Goal: Information Seeking & Learning: Learn about a topic

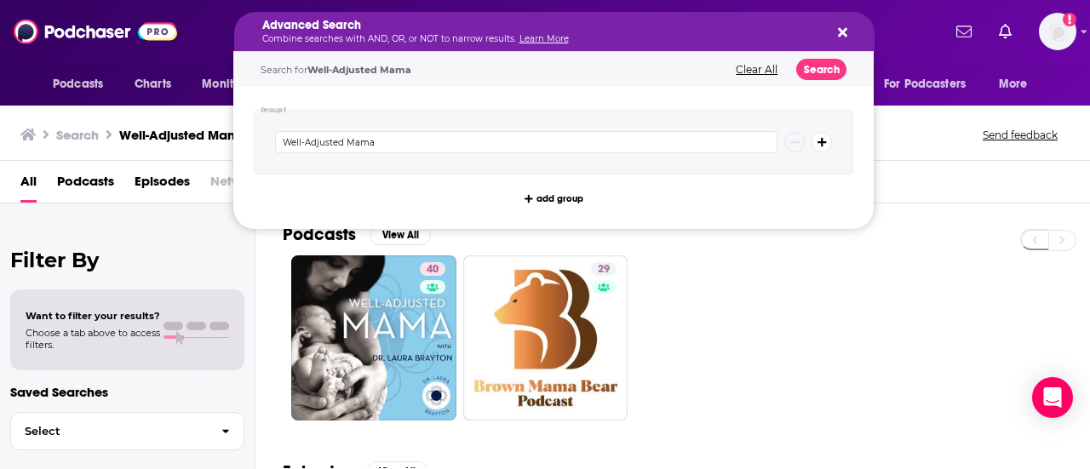
drag, startPoint x: 434, startPoint y: 30, endPoint x: 233, endPoint y: 256, distance: 302.8
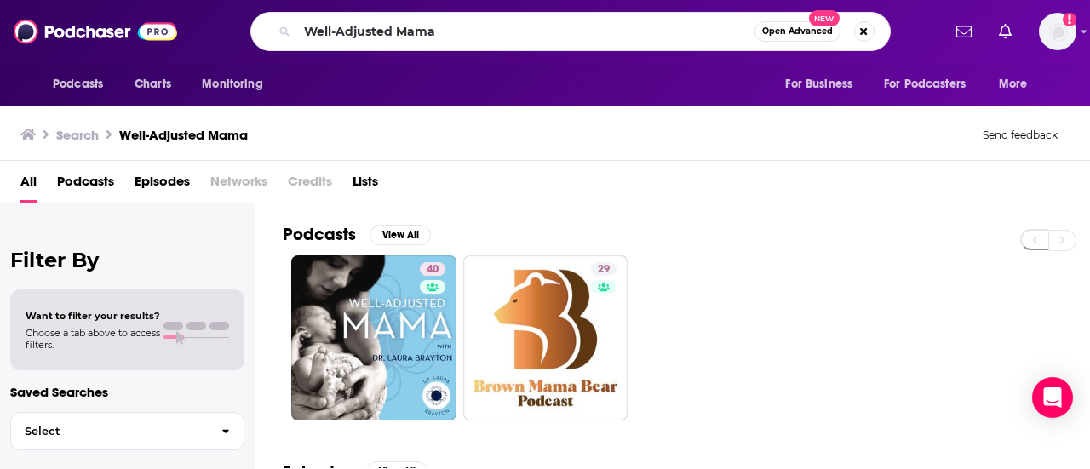
click at [233, 256] on h2 "Filter By" at bounding box center [127, 260] width 234 height 25
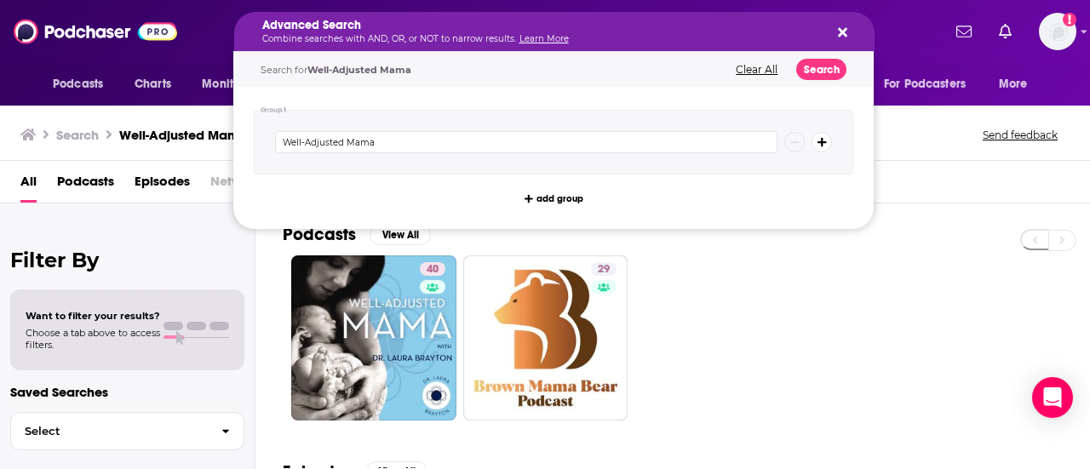
drag, startPoint x: 435, startPoint y: 28, endPoint x: 838, endPoint y: 28, distance: 402.9
click at [838, 28] on icon "Search podcasts, credits, & more..." at bounding box center [842, 32] width 9 height 9
click at [845, 31] on icon "Search podcasts, credits, & more..." at bounding box center [842, 32] width 9 height 9
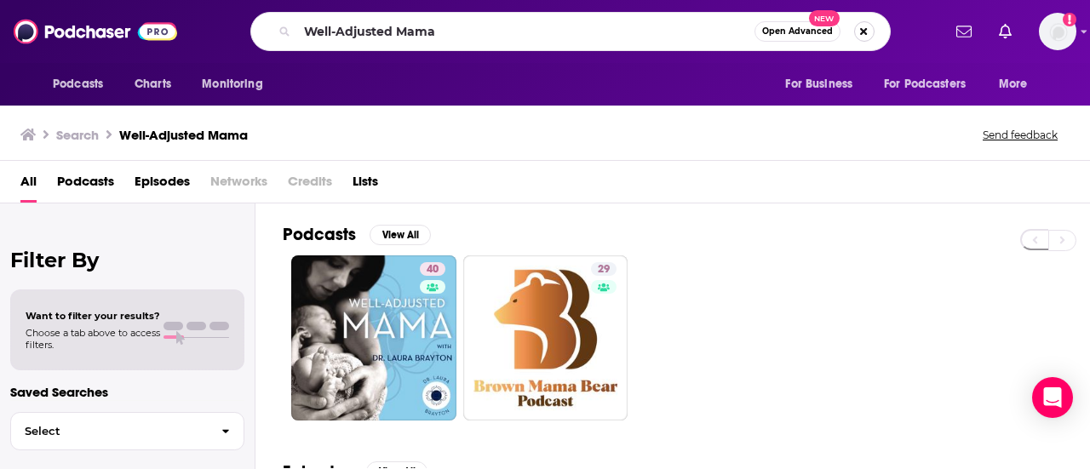
click at [864, 30] on button "Search podcasts, credits, & more..." at bounding box center [864, 31] width 20 height 20
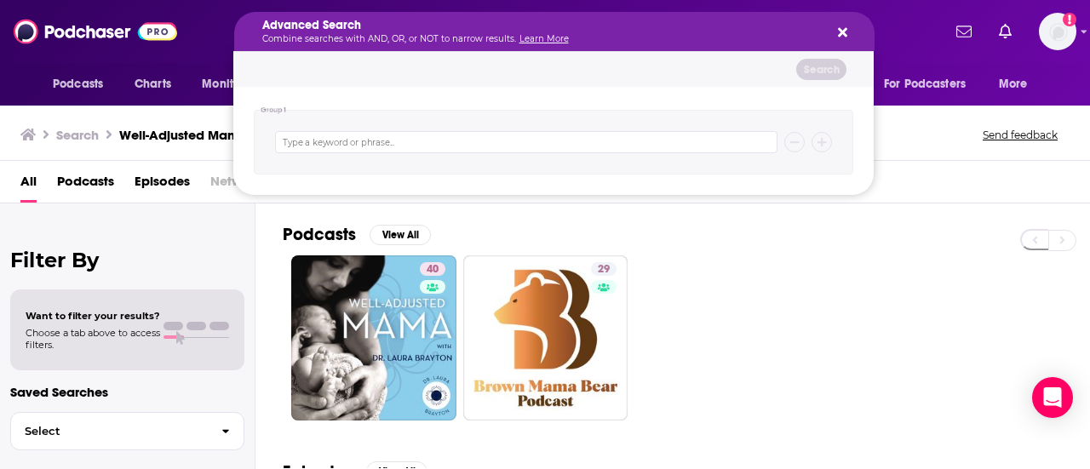
click at [841, 31] on icon "Search podcasts, credits, & more..." at bounding box center [842, 32] width 9 height 9
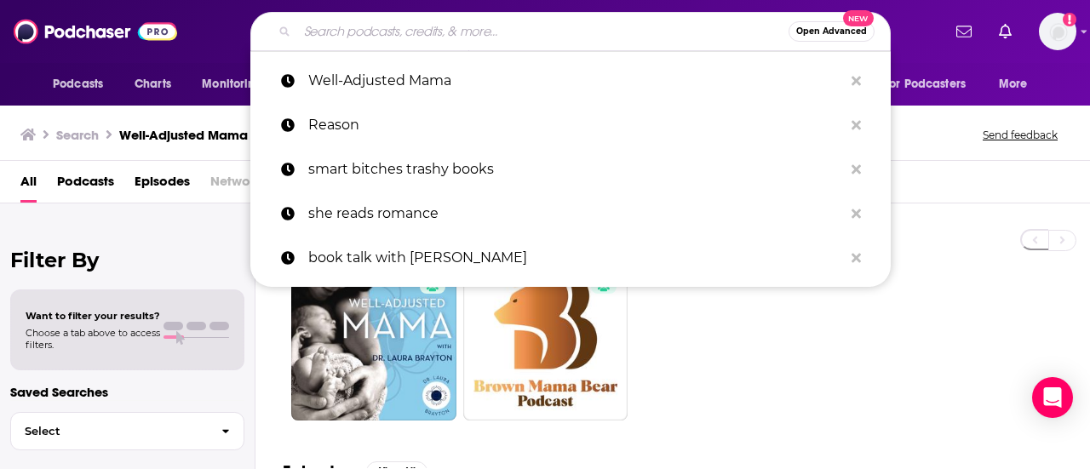
click at [482, 30] on input "Search podcasts, credits, & more..." at bounding box center [542, 31] width 491 height 27
paste input "The 74 Million"
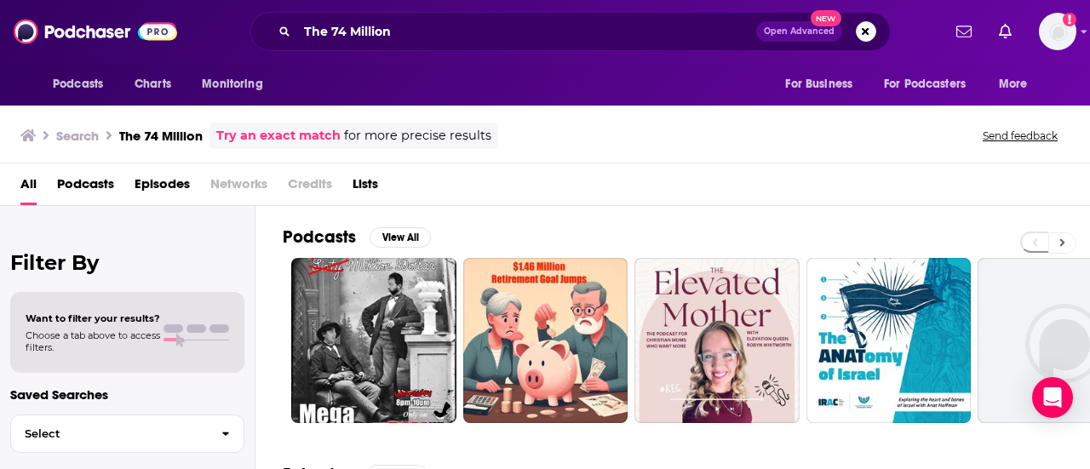
click at [1058, 244] on button at bounding box center [1062, 243] width 28 height 21
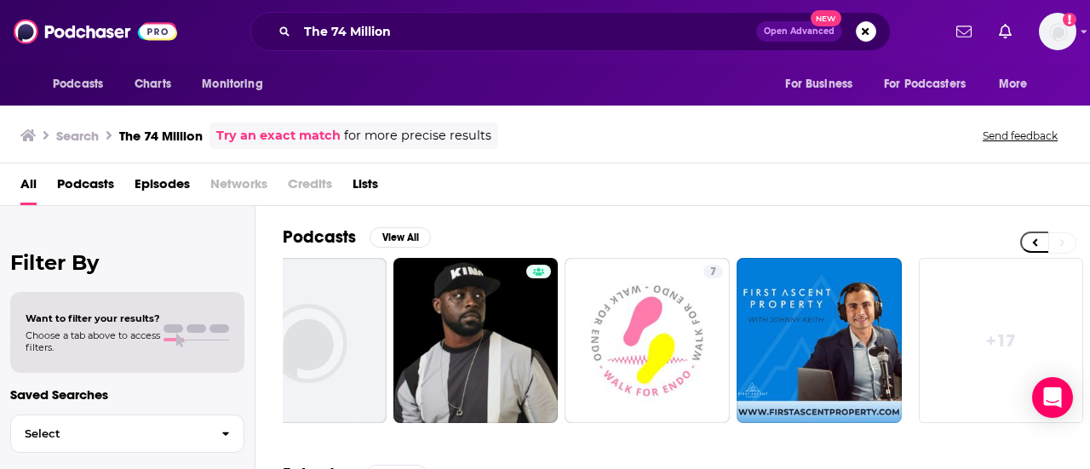
scroll to position [0, 756]
click at [1037, 239] on icon at bounding box center [1035, 243] width 6 height 12
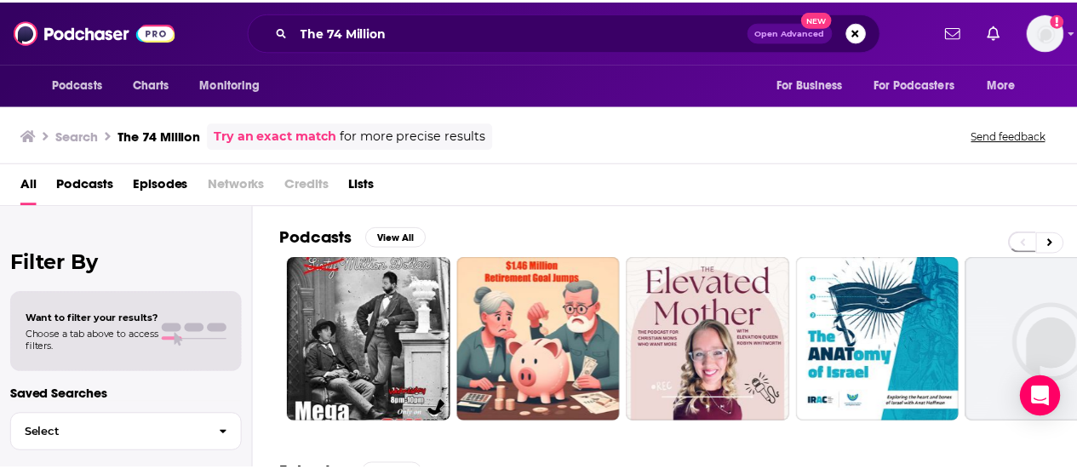
scroll to position [0, 0]
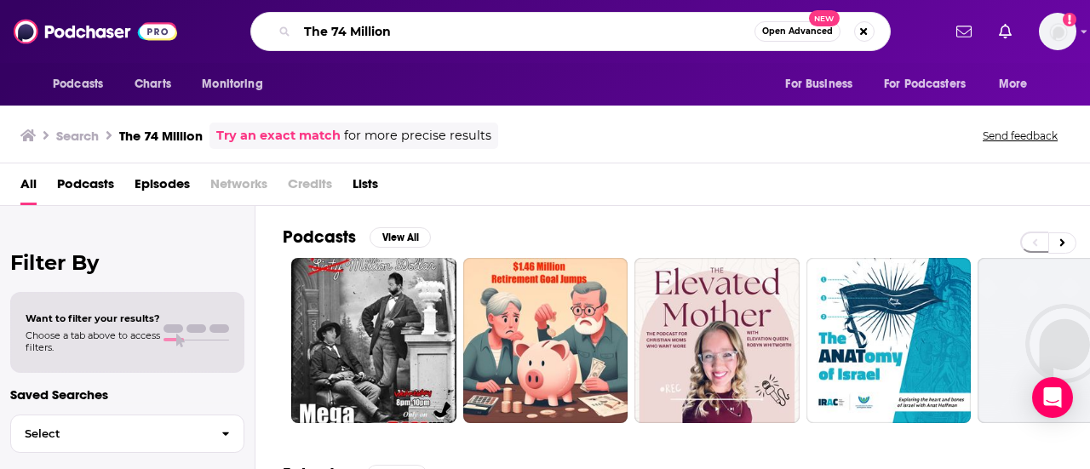
drag, startPoint x: 329, startPoint y: 26, endPoint x: 284, endPoint y: 32, distance: 45.4
click at [284, 32] on div "The 74 Million Open Advanced New" at bounding box center [570, 31] width 640 height 39
click at [383, 35] on input "74 Million" at bounding box center [525, 31] width 457 height 27
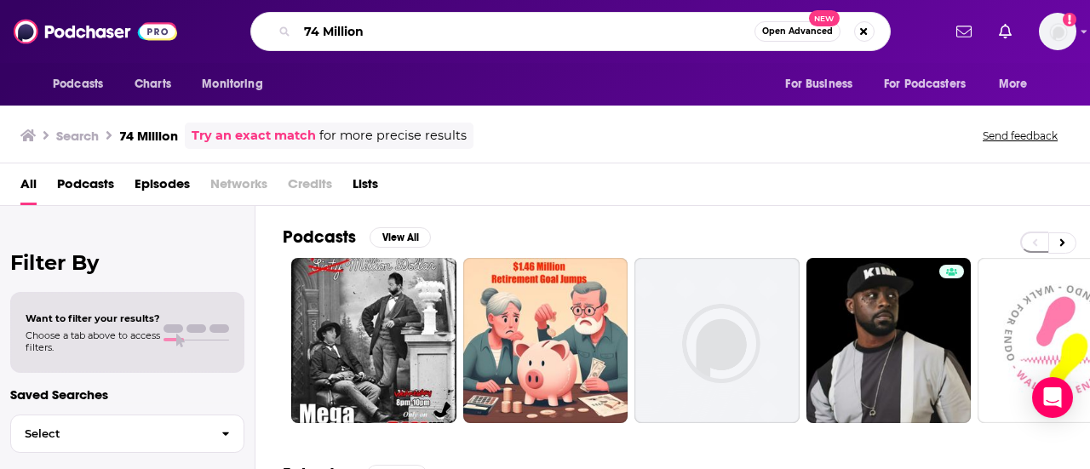
click at [518, 37] on input "74 Million" at bounding box center [525, 31] width 457 height 27
type input "7"
type input "Axis Conversations"
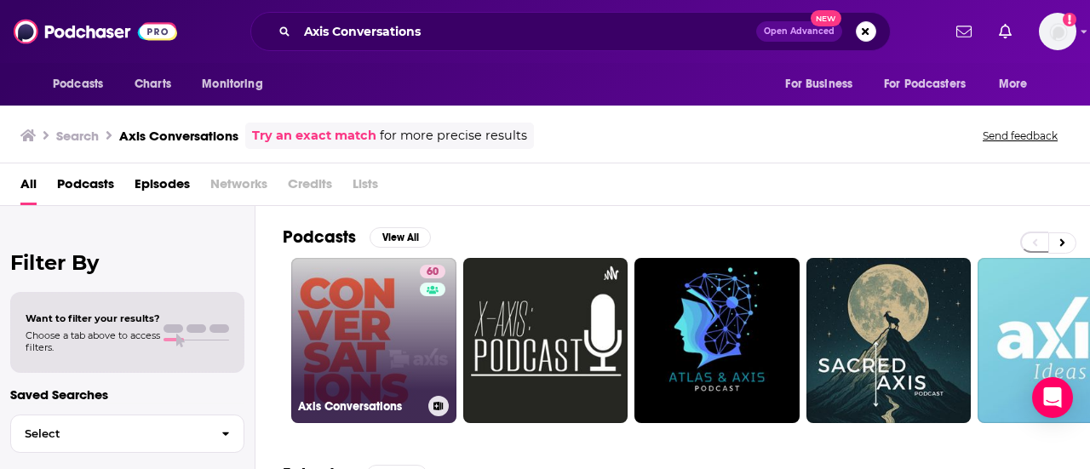
click at [424, 327] on div "60" at bounding box center [435, 330] width 30 height 131
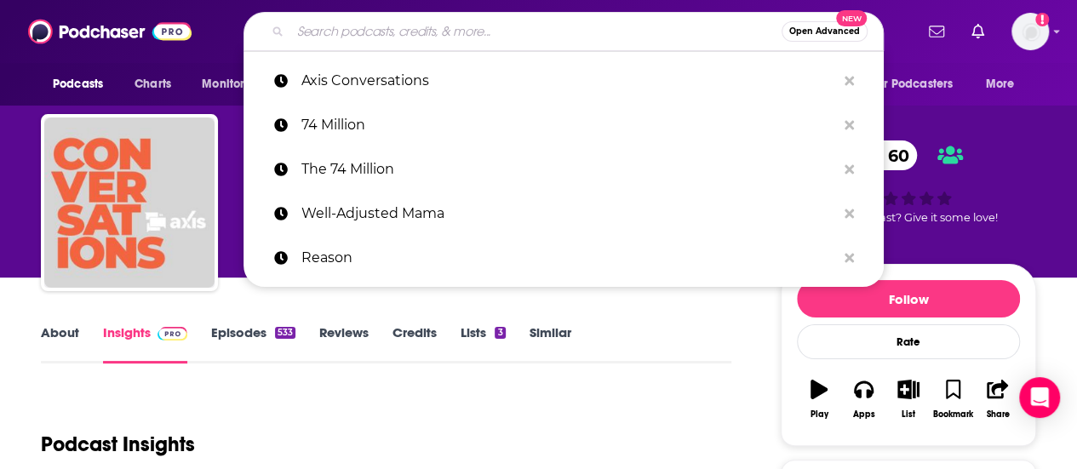
click at [620, 33] on input "Search podcasts, credits, & more..." at bounding box center [535, 31] width 491 height 27
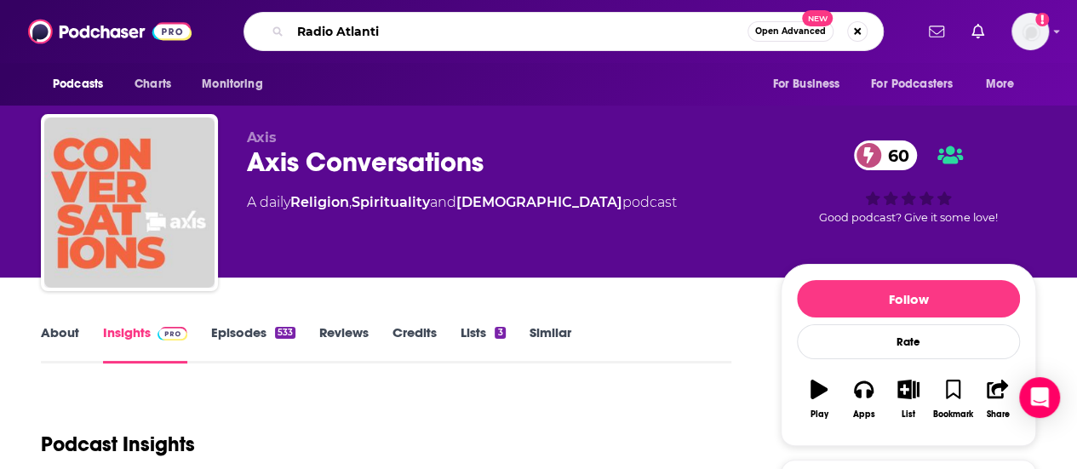
type input "Radio Atlantic"
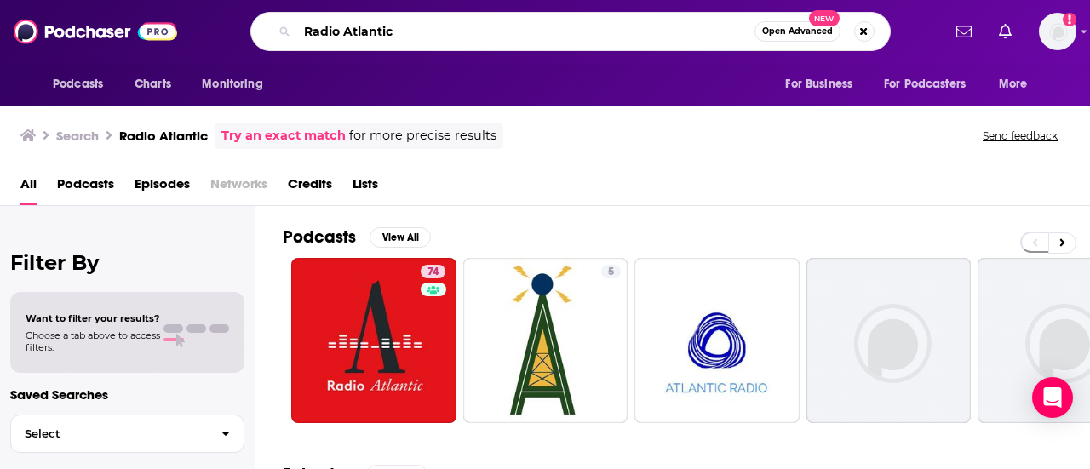
click at [502, 33] on input "Radio Atlantic" at bounding box center [525, 31] width 457 height 27
type input "R"
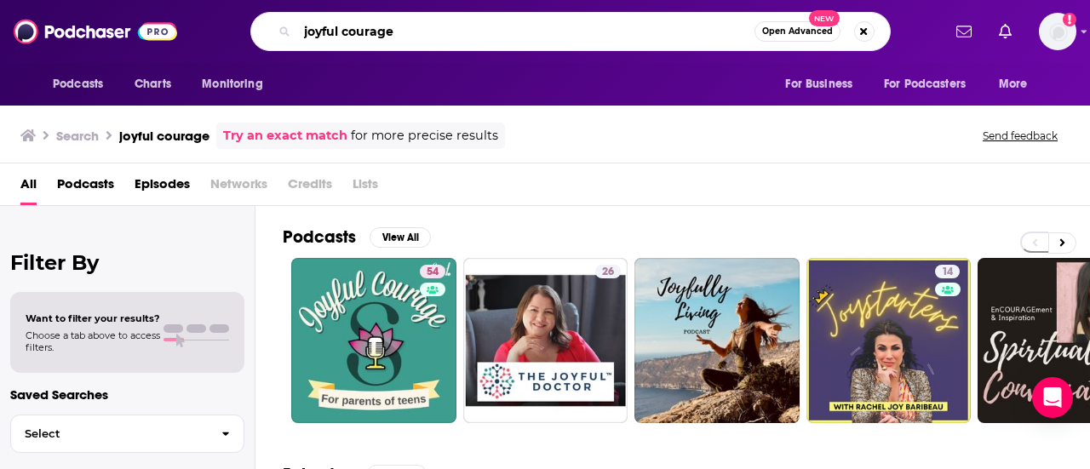
click at [577, 37] on input "joyful courage" at bounding box center [525, 31] width 457 height 27
type input "j"
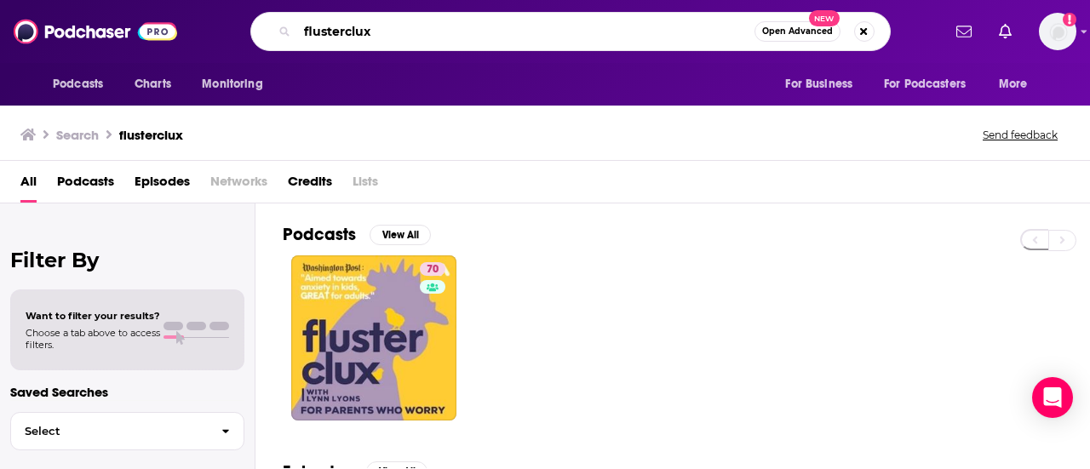
click at [400, 30] on input "flusterclux" at bounding box center [525, 31] width 457 height 27
type input "f"
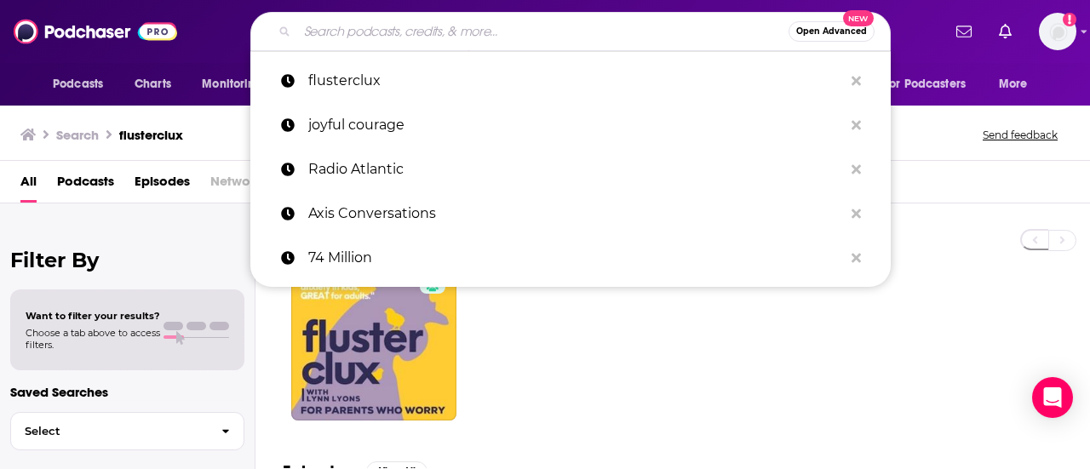
paste input "Parenting the Adlerian Way"
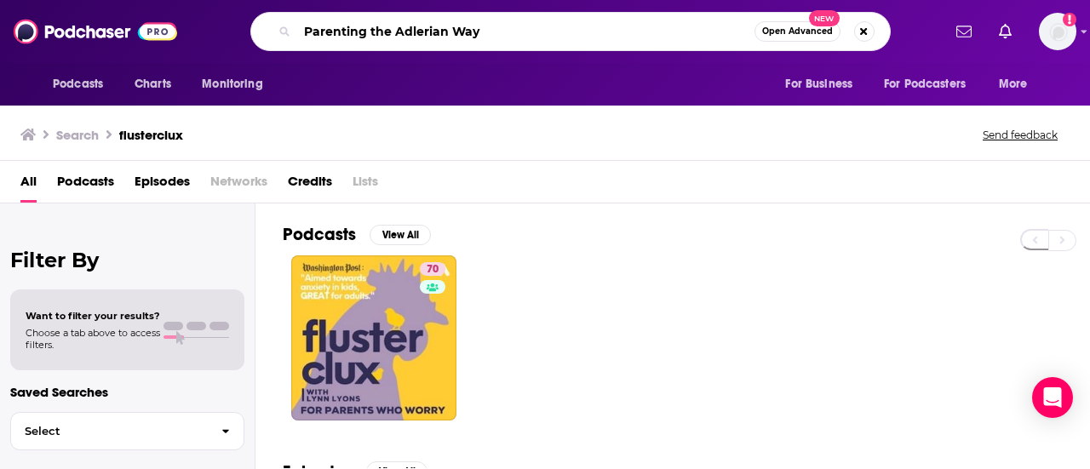
type input "Parenting the Adlerian Way"
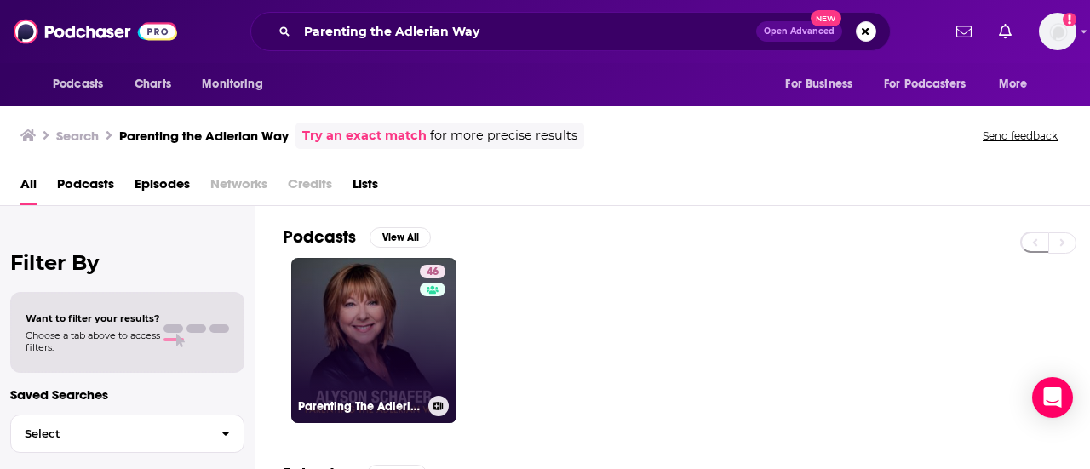
click at [427, 329] on div "46" at bounding box center [435, 330] width 30 height 131
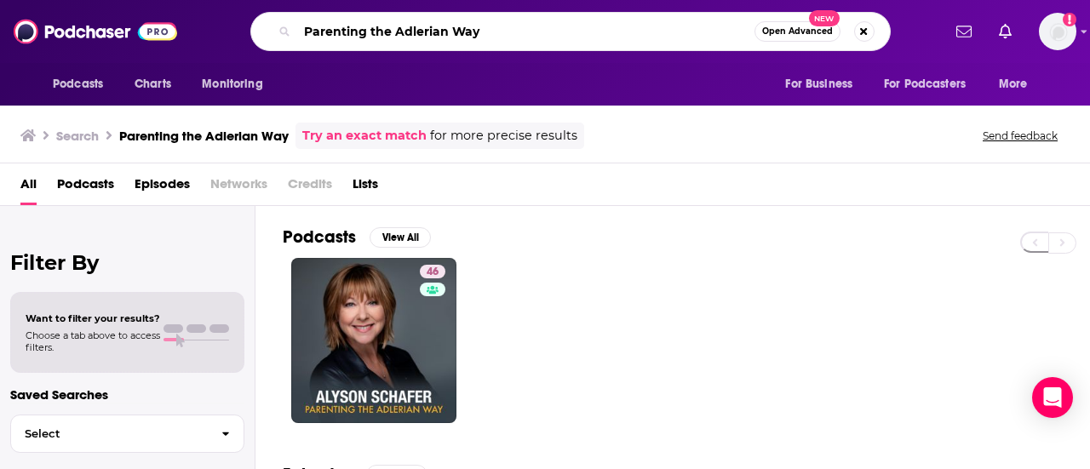
drag, startPoint x: 476, startPoint y: 29, endPoint x: 290, endPoint y: 23, distance: 186.6
click at [290, 23] on div "Parenting the Adlerian Way Open Advanced New" at bounding box center [570, 31] width 640 height 39
type input "famous at home"
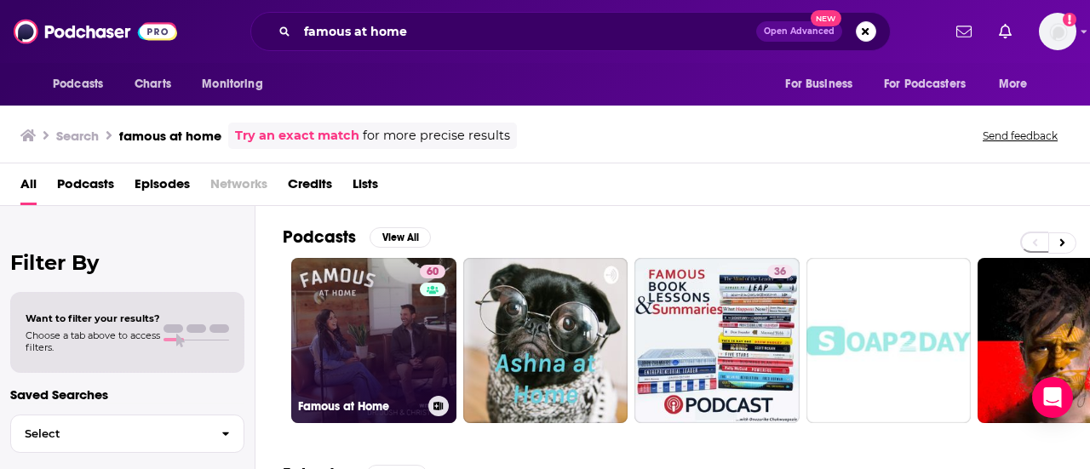
click at [402, 335] on link "60 Famous at Home" at bounding box center [373, 340] width 165 height 165
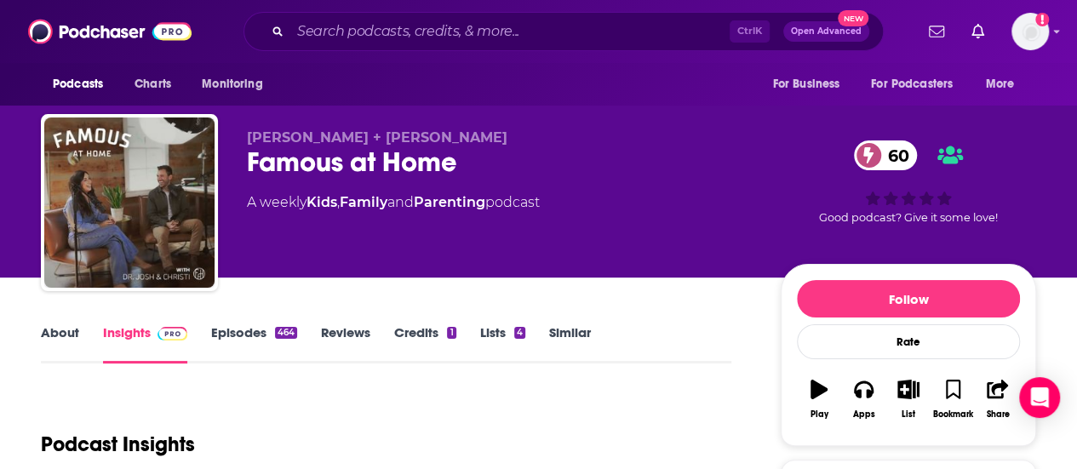
click at [55, 332] on link "About" at bounding box center [60, 343] width 38 height 39
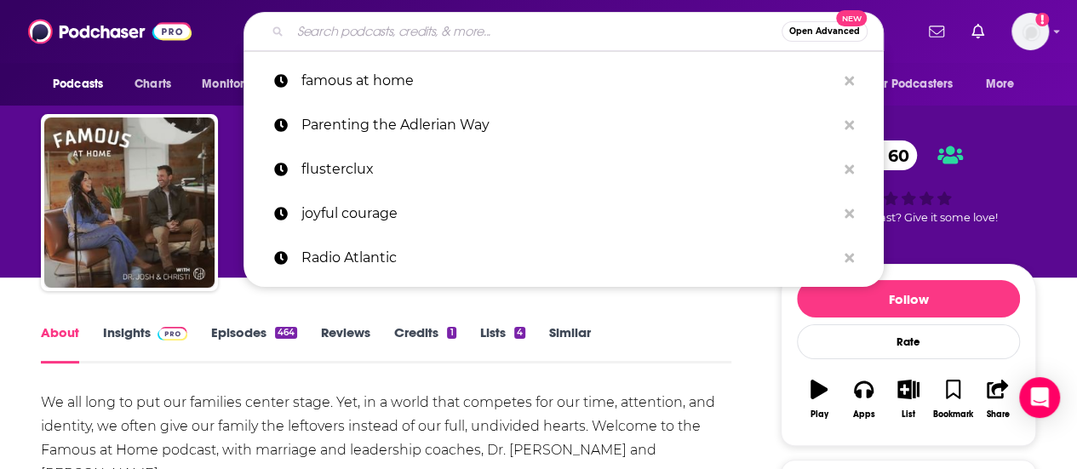
click at [514, 22] on input "Search podcasts, credits, & more..." at bounding box center [535, 31] width 491 height 27
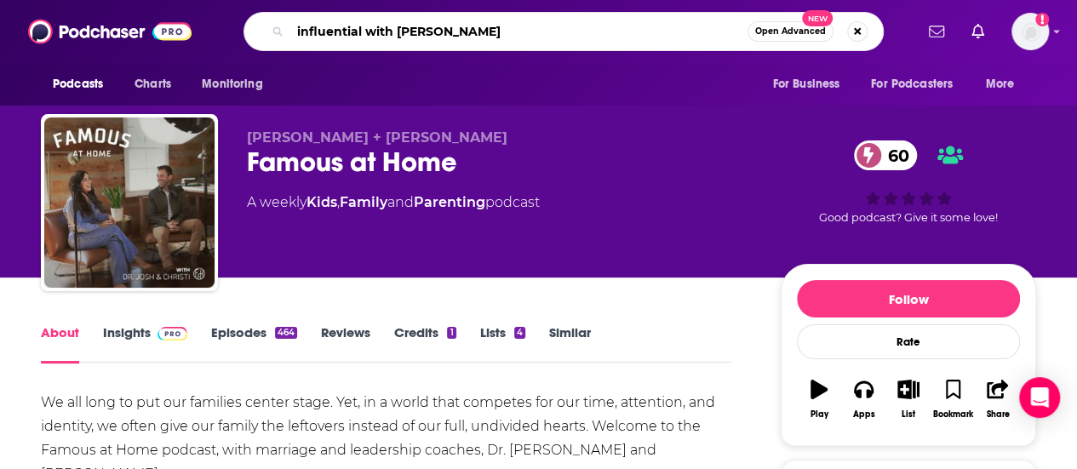
type input "influential with [PERSON_NAME]"
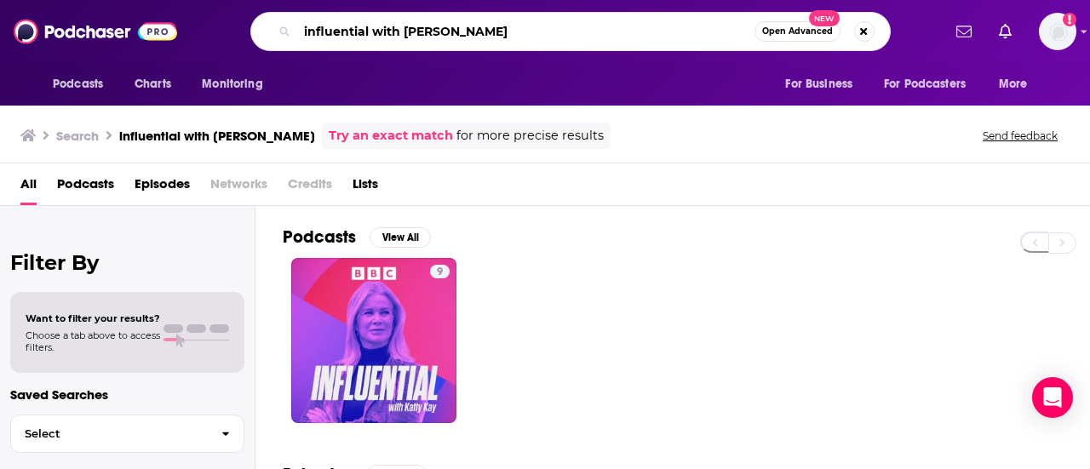
click at [501, 36] on input "influential with [PERSON_NAME]" at bounding box center [525, 31] width 457 height 27
type input "i"
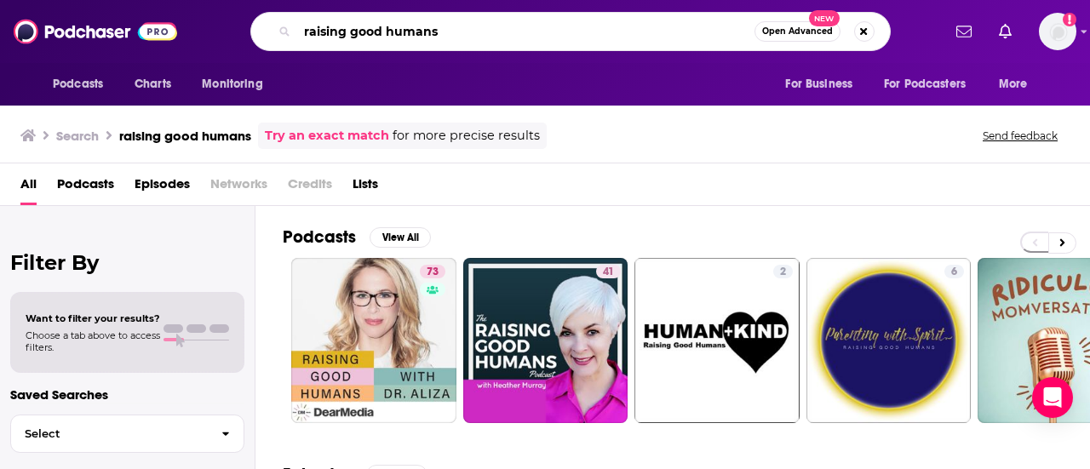
click at [485, 29] on input "raising good humans" at bounding box center [525, 31] width 457 height 27
type input "r"
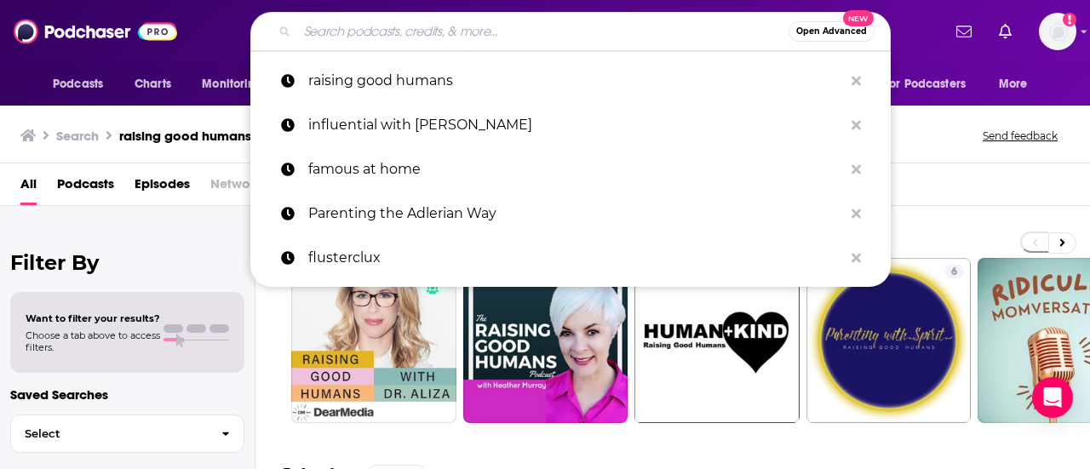
paste input "In Conversation…with [PERSON_NAME]"
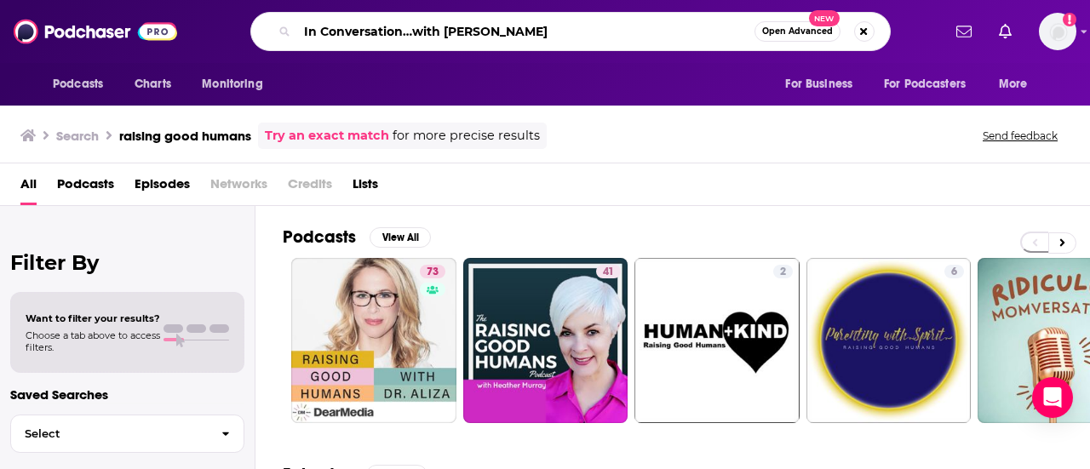
type input "In Conversation…with [PERSON_NAME]"
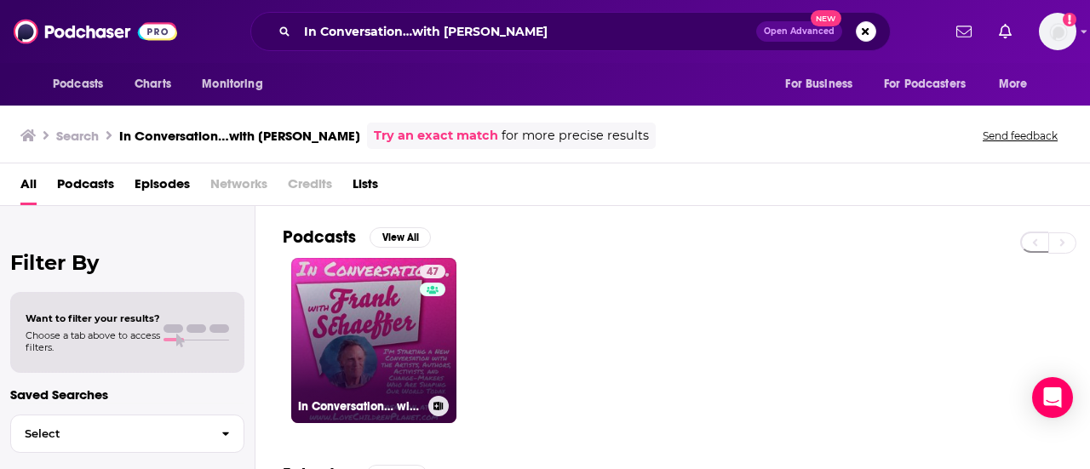
click at [417, 318] on link "47 In Conversation… with [PERSON_NAME]" at bounding box center [373, 340] width 165 height 165
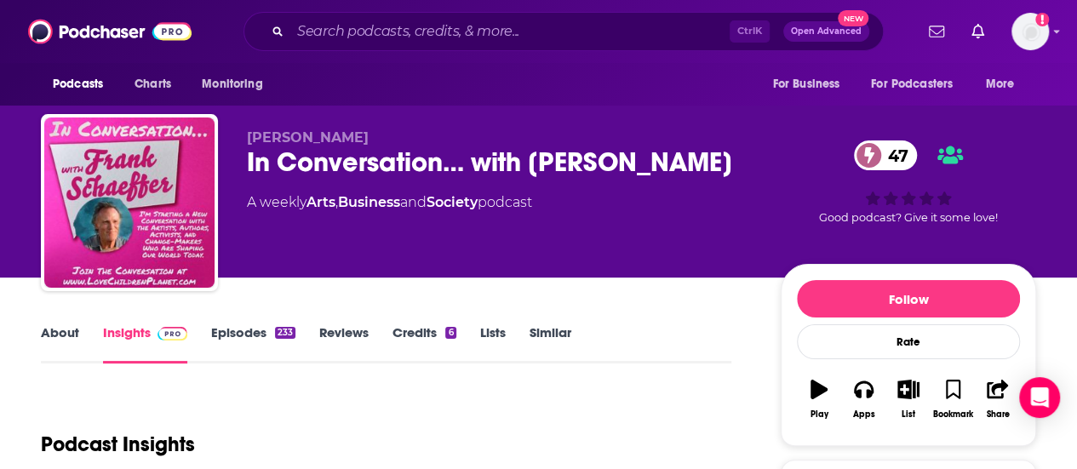
click at [51, 333] on link "About" at bounding box center [60, 343] width 38 height 39
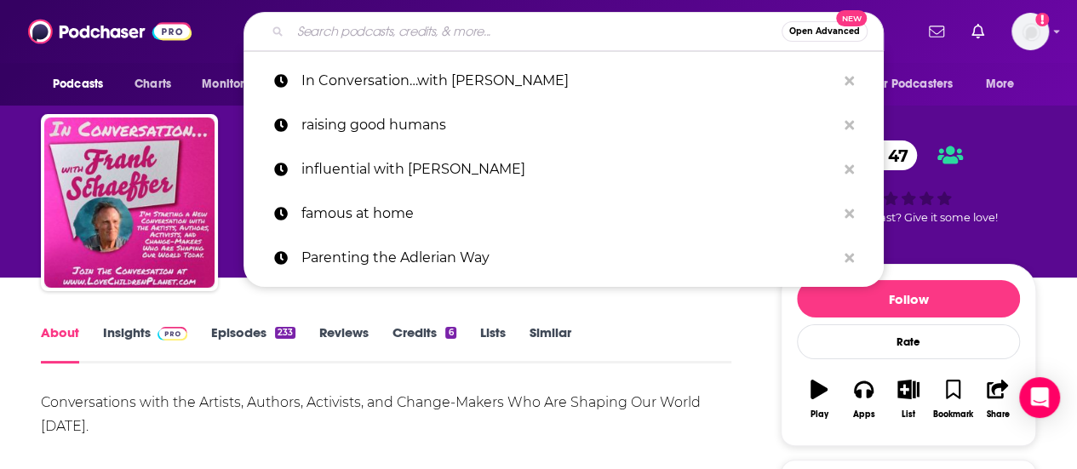
click at [537, 29] on input "Search podcasts, credits, & more..." at bounding box center [535, 31] width 491 height 27
paste input "Solutions with [PERSON_NAME]"
type input "Solutions with [PERSON_NAME]"
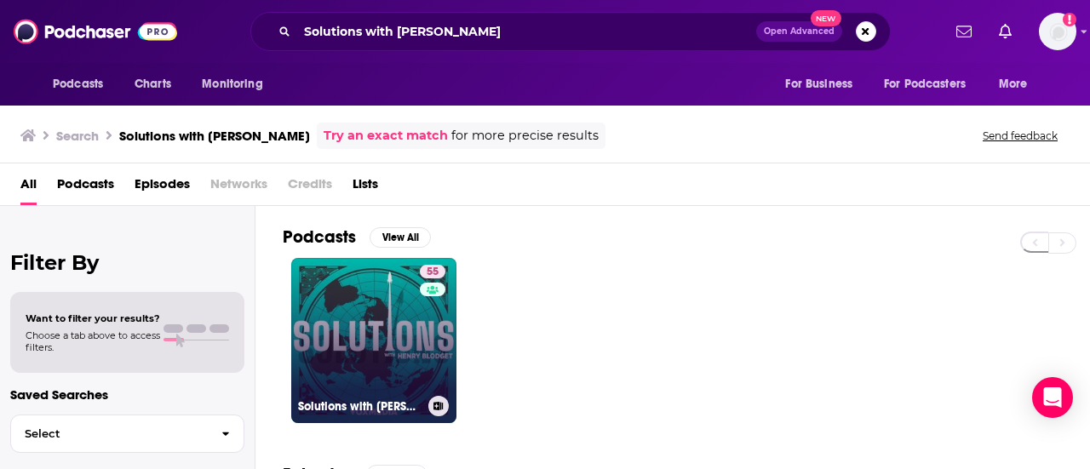
click at [383, 311] on link "55 Solutions with [PERSON_NAME]" at bounding box center [373, 340] width 165 height 165
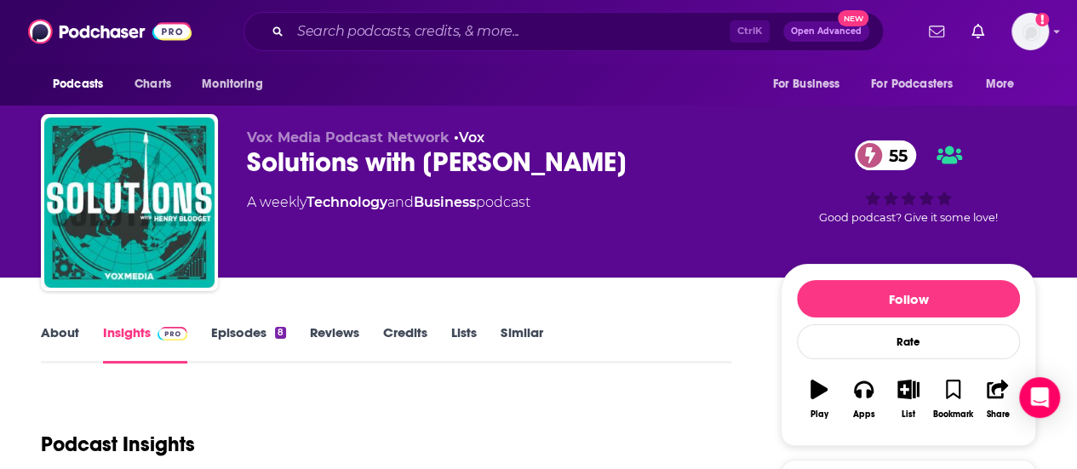
click at [60, 330] on link "About" at bounding box center [60, 343] width 38 height 39
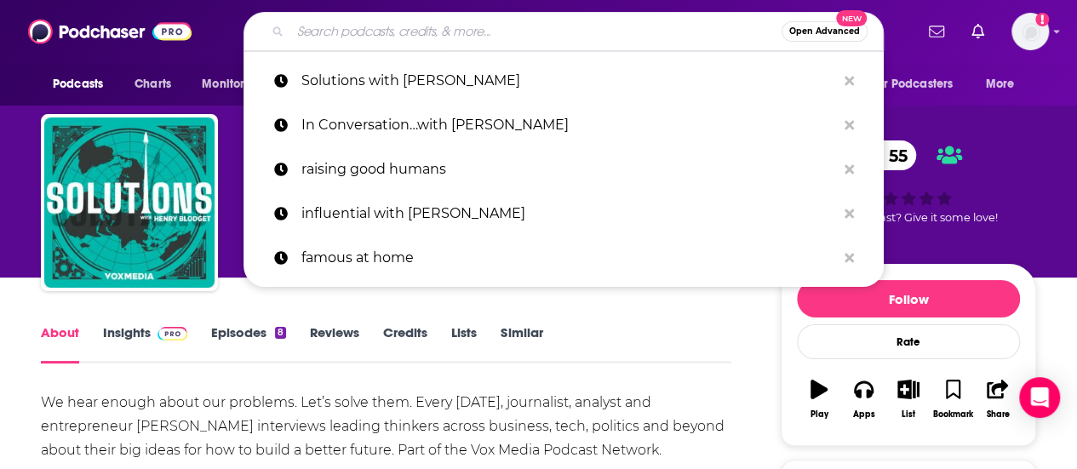
click at [536, 35] on input "Search podcasts, credits, & more..." at bounding box center [535, 31] width 491 height 27
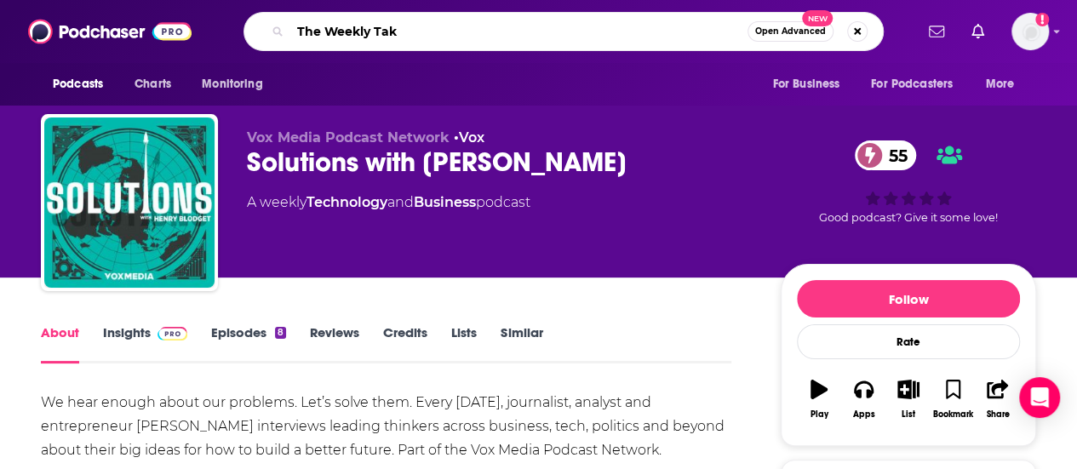
type input "The Weekly Take"
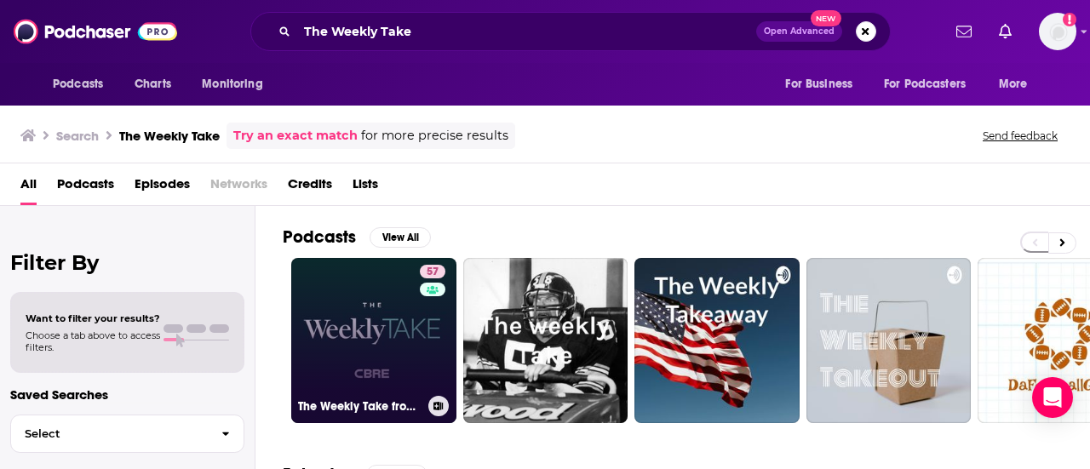
click at [353, 335] on link "57 The Weekly Take from [GEOGRAPHIC_DATA]" at bounding box center [373, 340] width 165 height 165
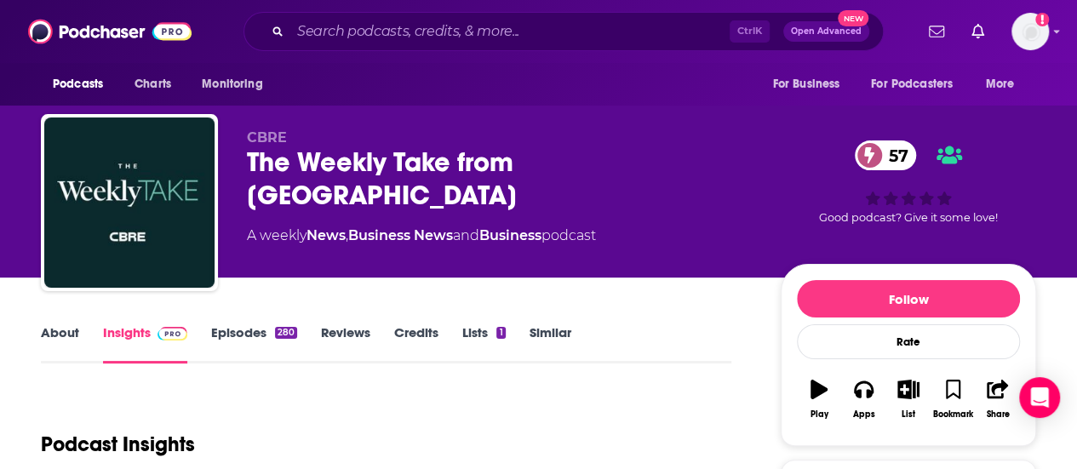
click at [72, 330] on link "About" at bounding box center [60, 343] width 38 height 39
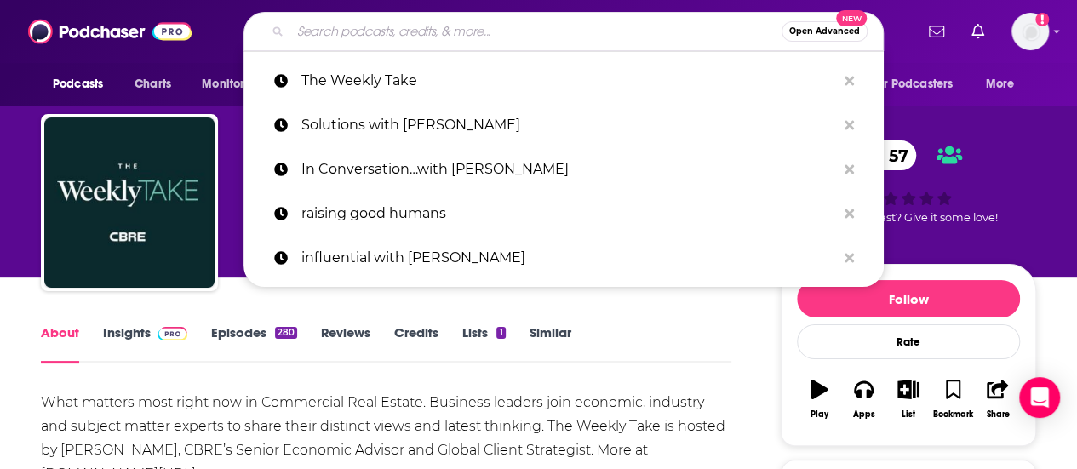
click at [537, 24] on input "Search podcasts, credits, & more..." at bounding box center [535, 31] width 491 height 27
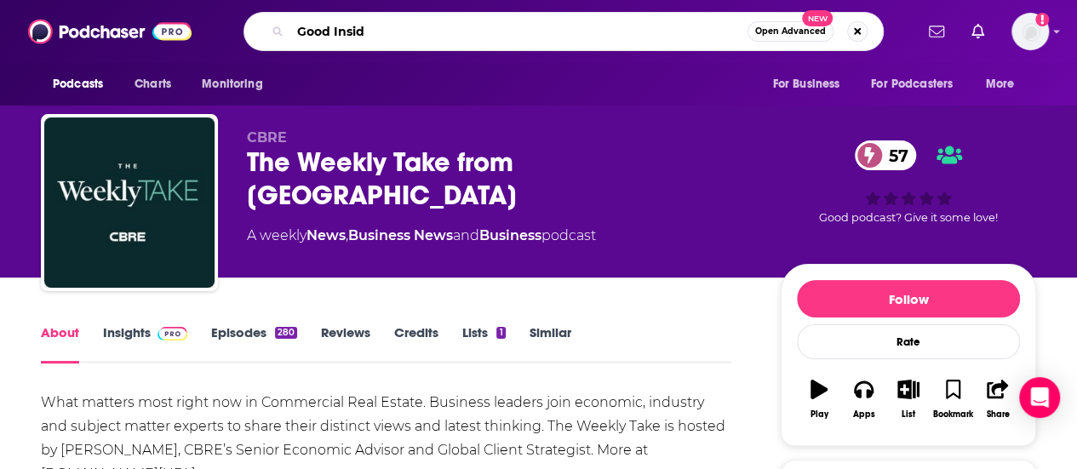
type input "Good Inside"
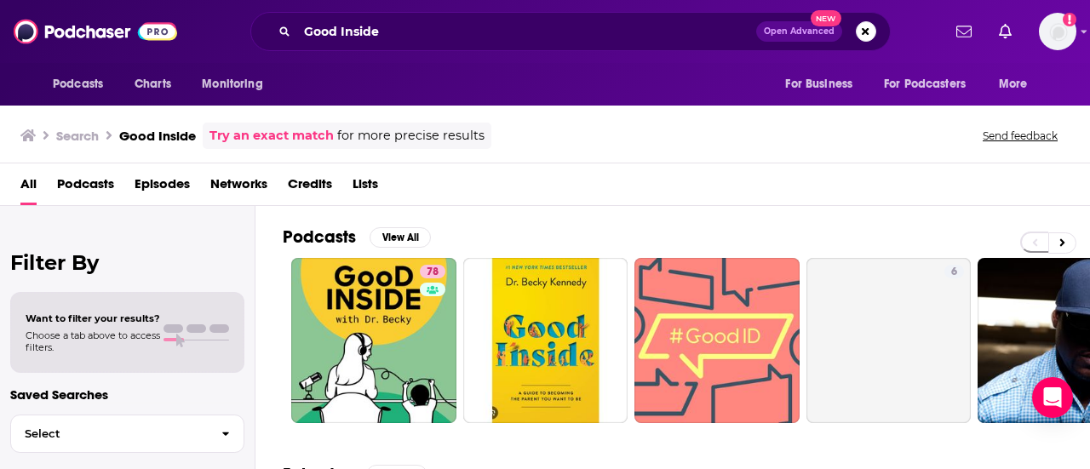
click at [660, 93] on div "Podcasts Charts Monitoring For Business For Podcasters More" at bounding box center [545, 84] width 1090 height 43
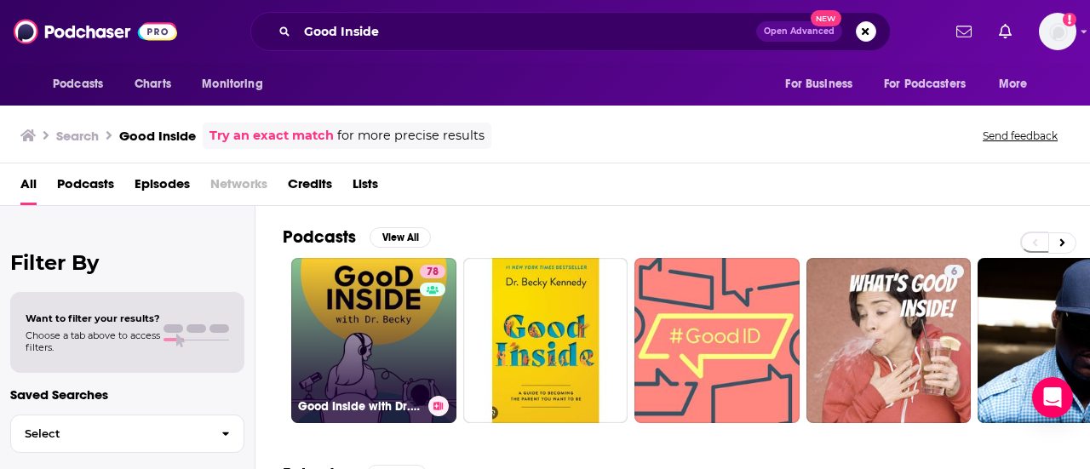
click at [364, 300] on link "78 Good Inside with Dr. [PERSON_NAME]" at bounding box center [373, 340] width 165 height 165
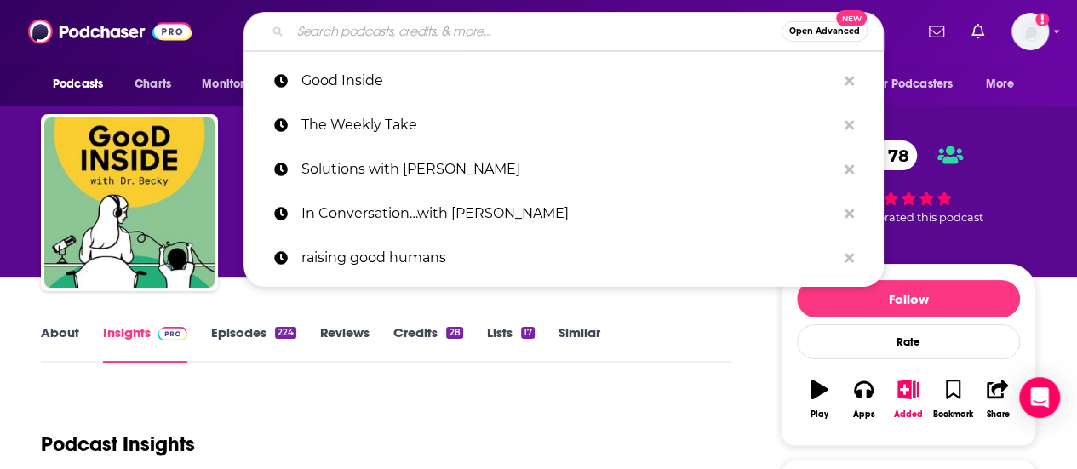
click at [528, 27] on input "Search podcasts, credits, & more..." at bounding box center [535, 31] width 491 height 27
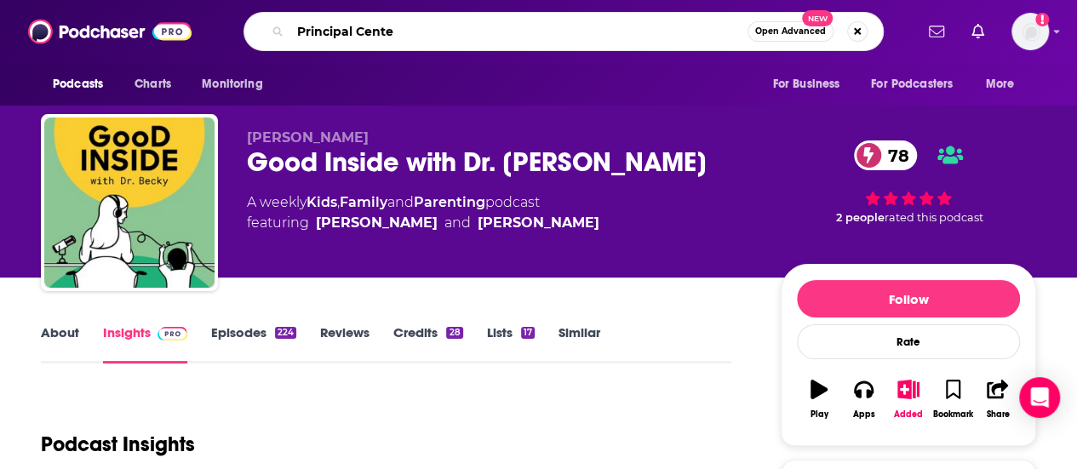
type input "Principal Center"
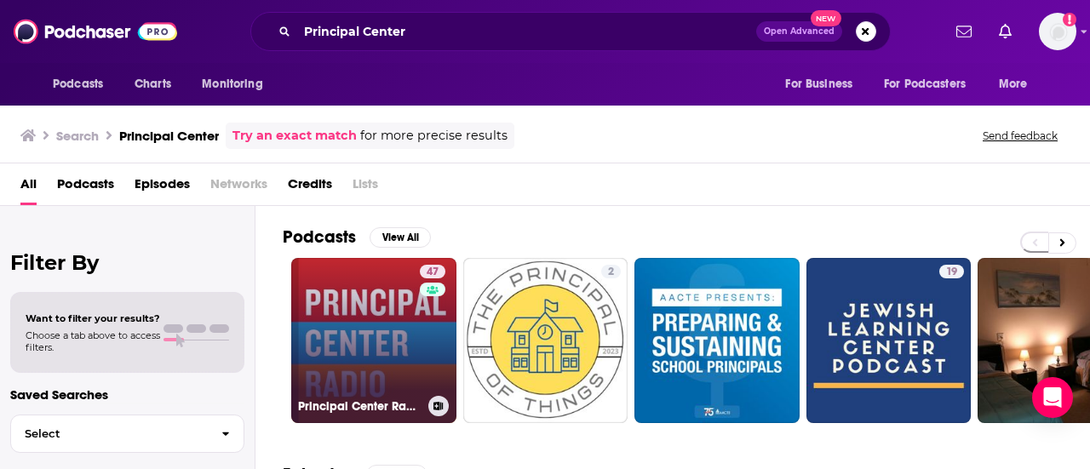
click at [390, 313] on link "47 Principal Center Radio" at bounding box center [373, 340] width 165 height 165
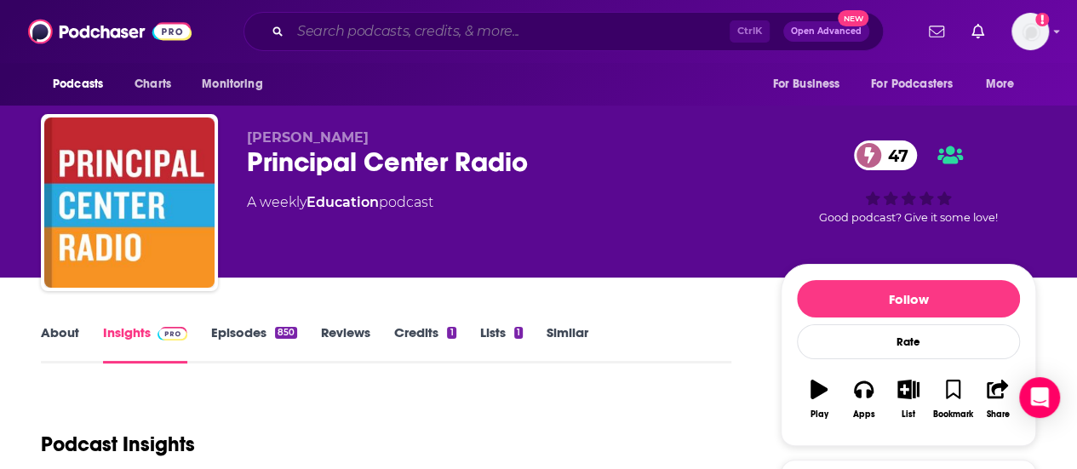
click at [577, 23] on input "Search podcasts, credits, & more..." at bounding box center [509, 31] width 439 height 27
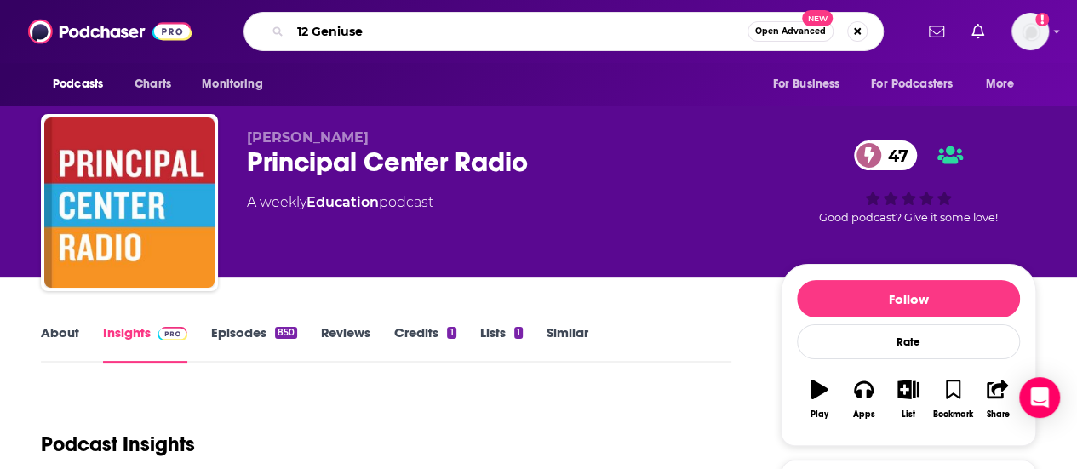
type input "12 Geniuses"
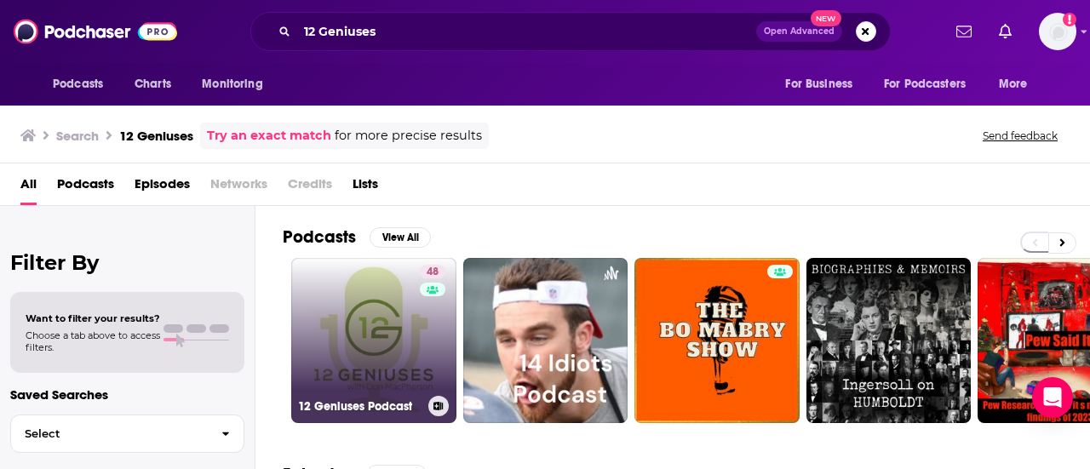
click at [375, 313] on link "48 12 Geniuses Podcast" at bounding box center [373, 340] width 165 height 165
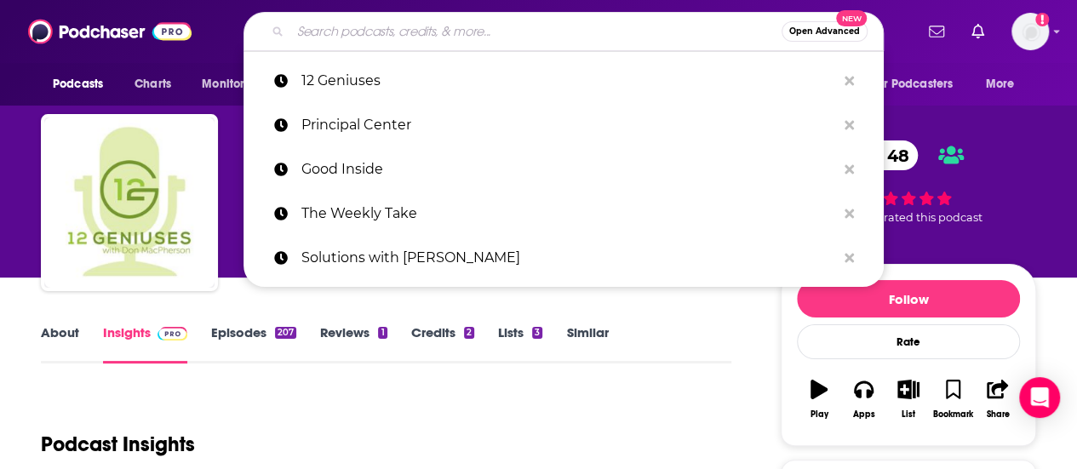
click at [520, 32] on input "Search podcasts, credits, & more..." at bounding box center [535, 31] width 491 height 27
paste input "Parenting Great Kids"
type input "Parenting Great Kids"
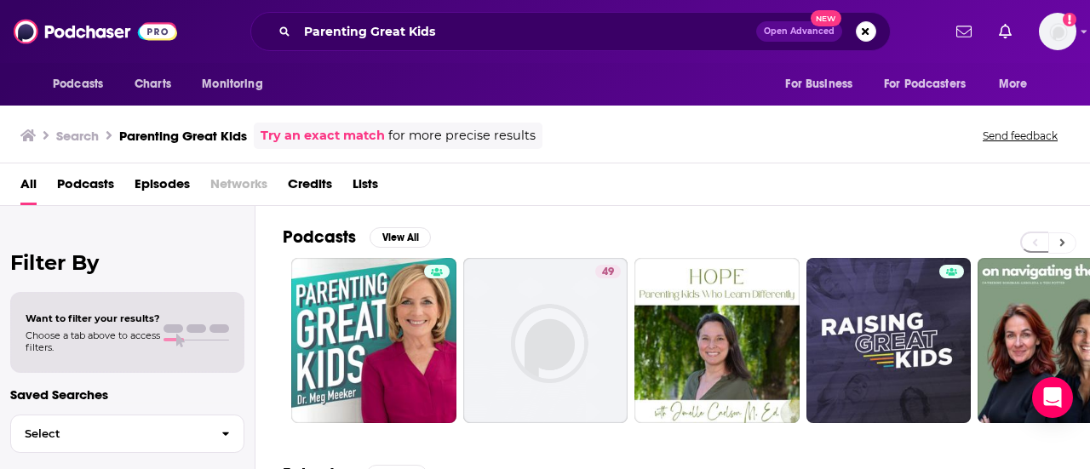
click at [1062, 237] on icon at bounding box center [1063, 243] width 6 height 12
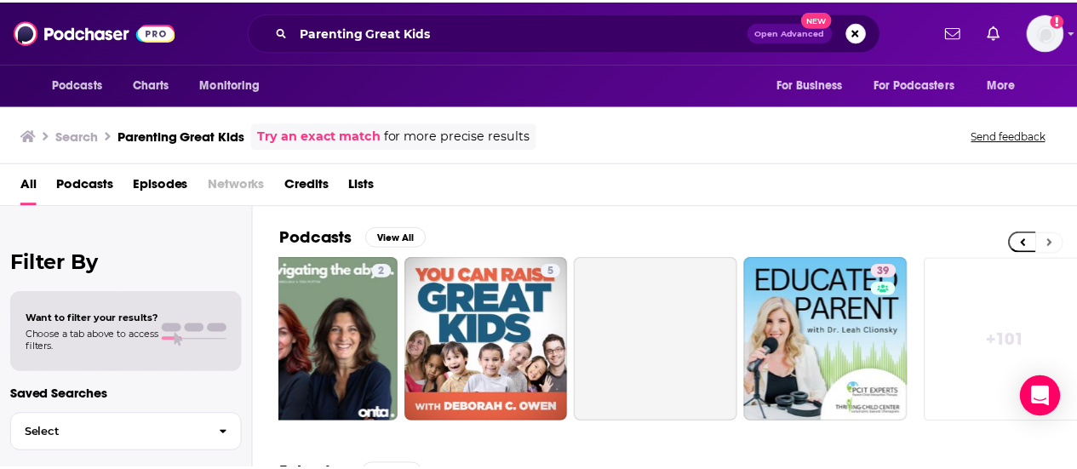
scroll to position [0, 756]
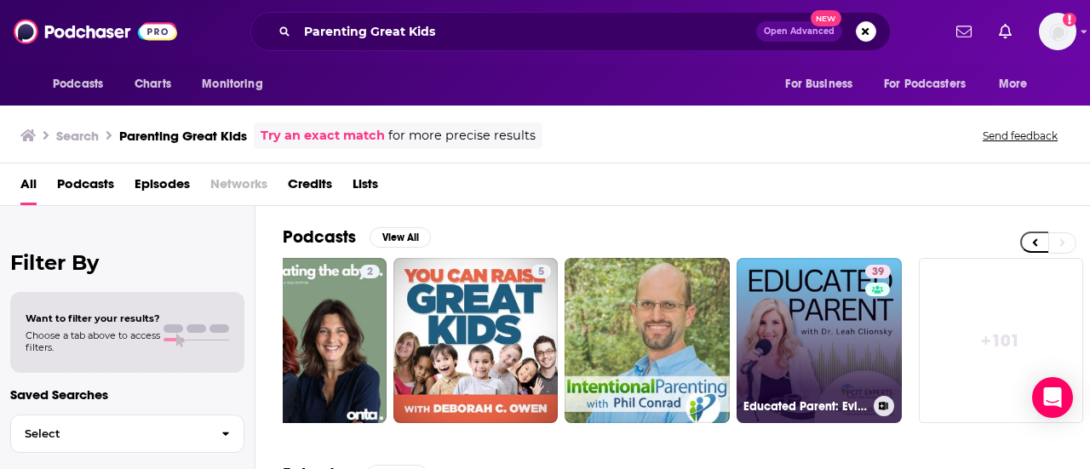
click at [814, 315] on link "39 Educated Parent: Evidence-Based Parenting Tips to Solve Everyday Parenting P…" at bounding box center [819, 340] width 165 height 165
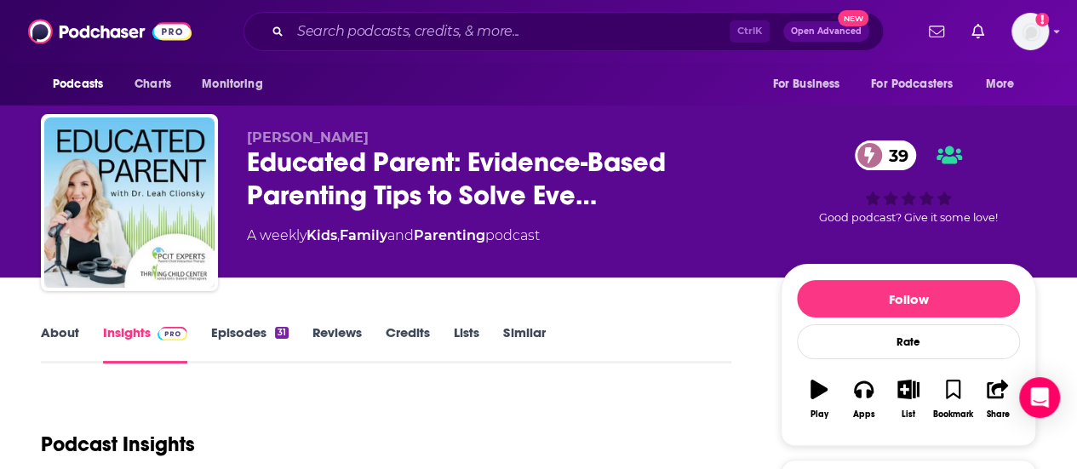
click at [59, 337] on link "About" at bounding box center [60, 343] width 38 height 39
